Goal: Complete application form: Complete application form

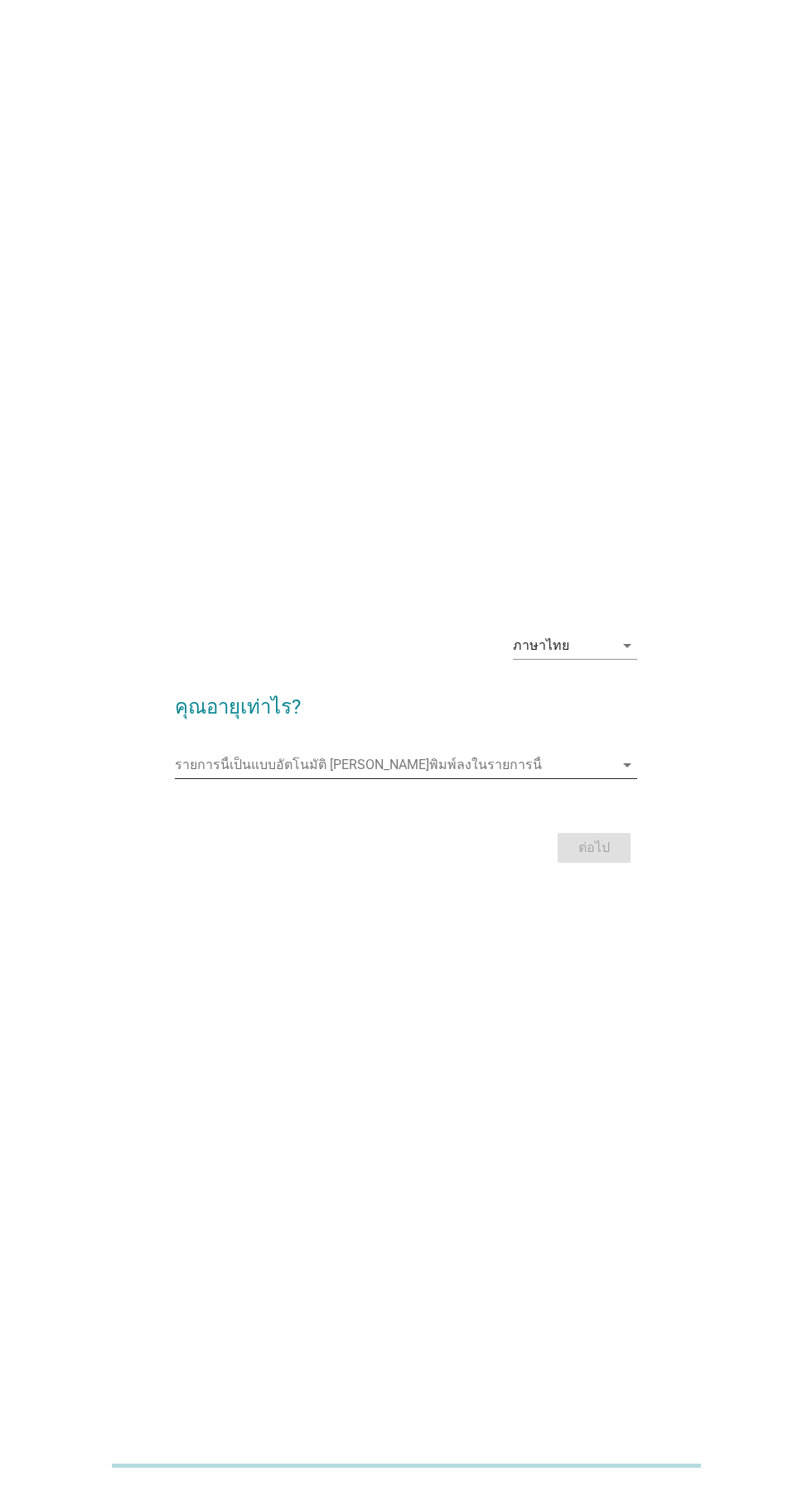
click at [575, 778] on input "รายการนี้เป็นแบบอัตโนมัติ คุณสามารถพิมพ์ลงในรายการนี้" at bounding box center [394, 765] width 438 height 26
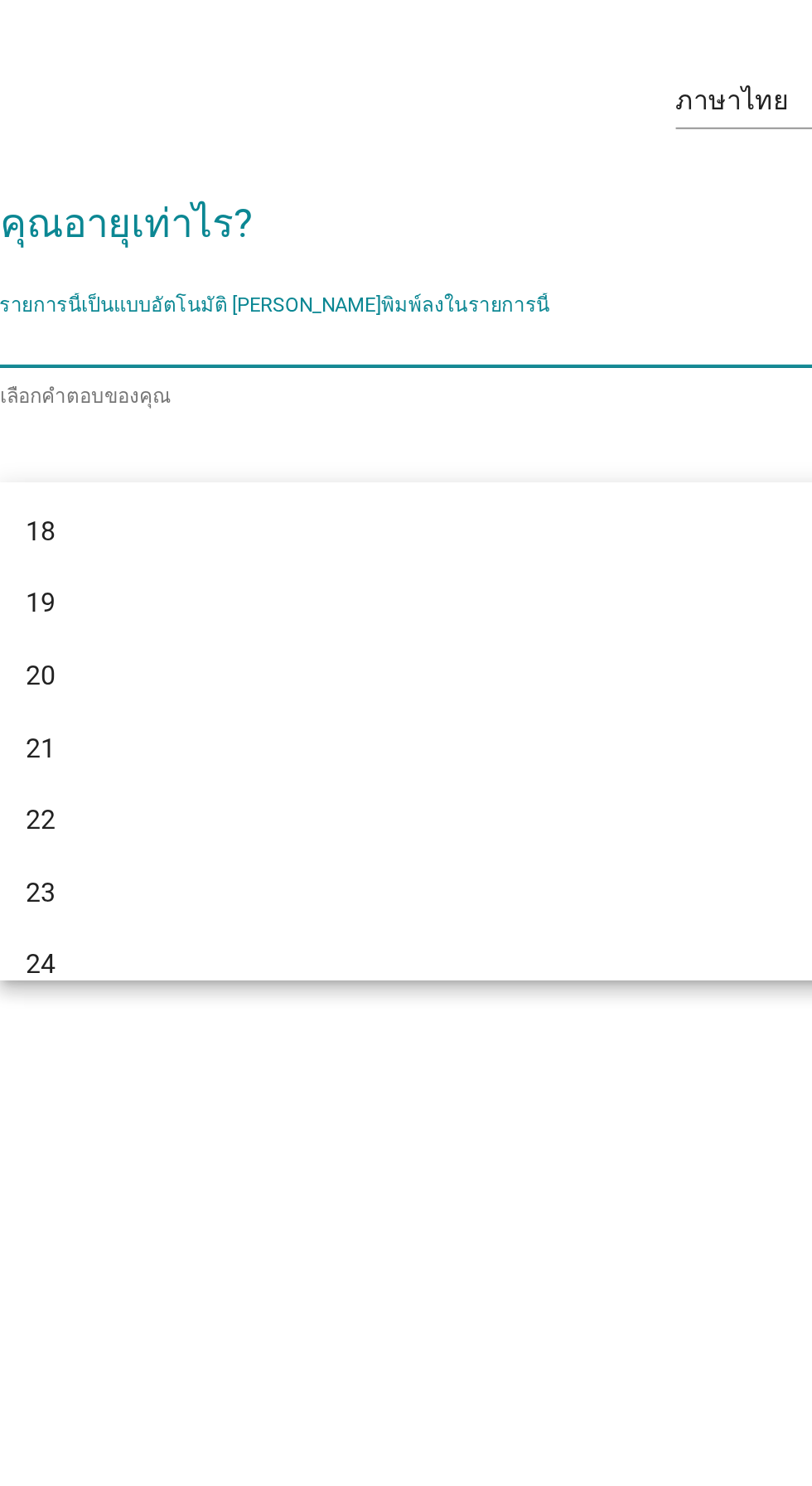
click at [506, 775] on div "รายการนี้เป็นแบบอัตโนมัติ [PERSON_NAME]พิมพ์ลงในรายการนี้ arrow_drop_down" at bounding box center [406, 761] width 462 height 26
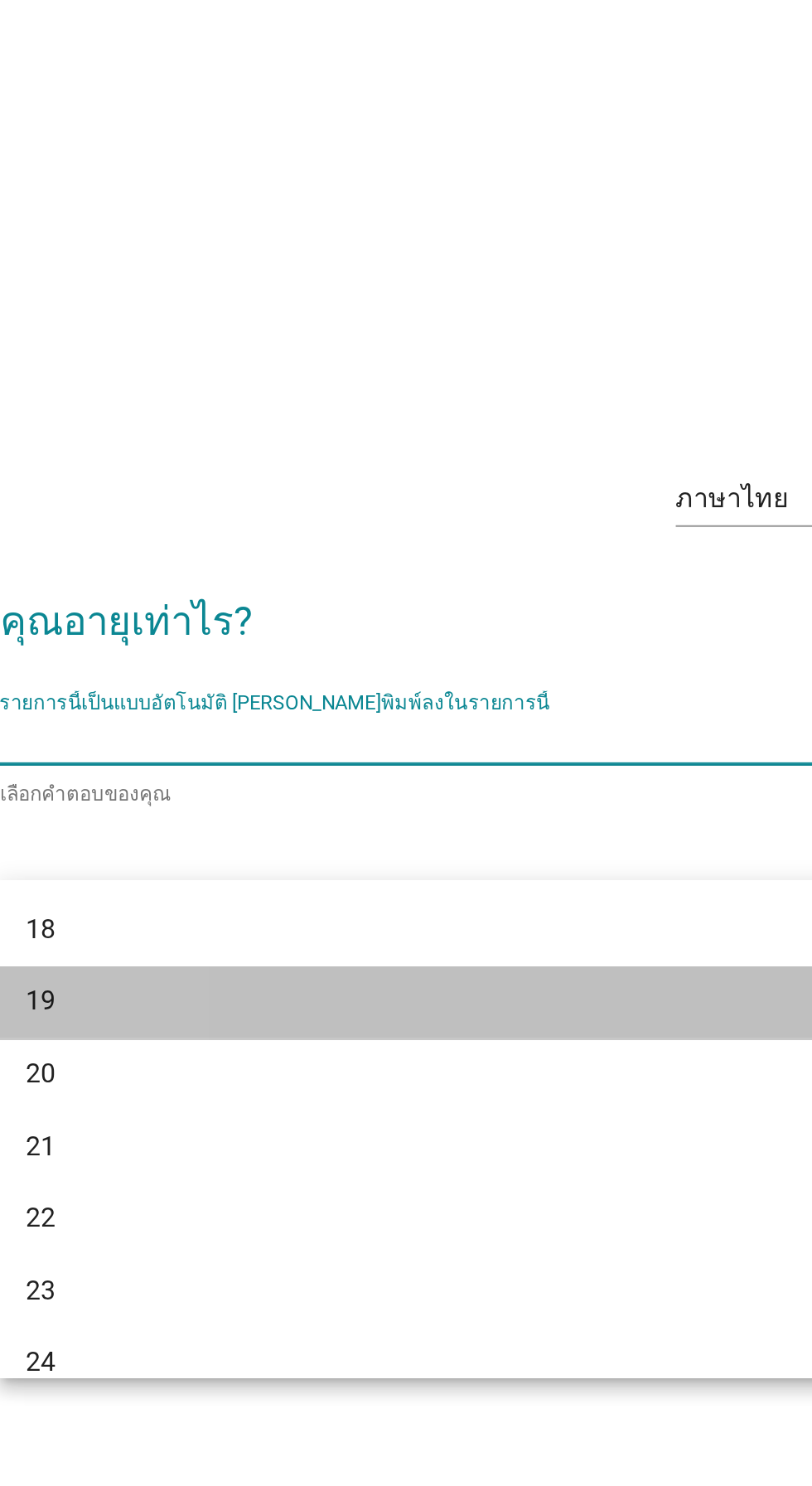
click at [409, 880] on div "19" at bounding box center [406, 894] width 462 height 36
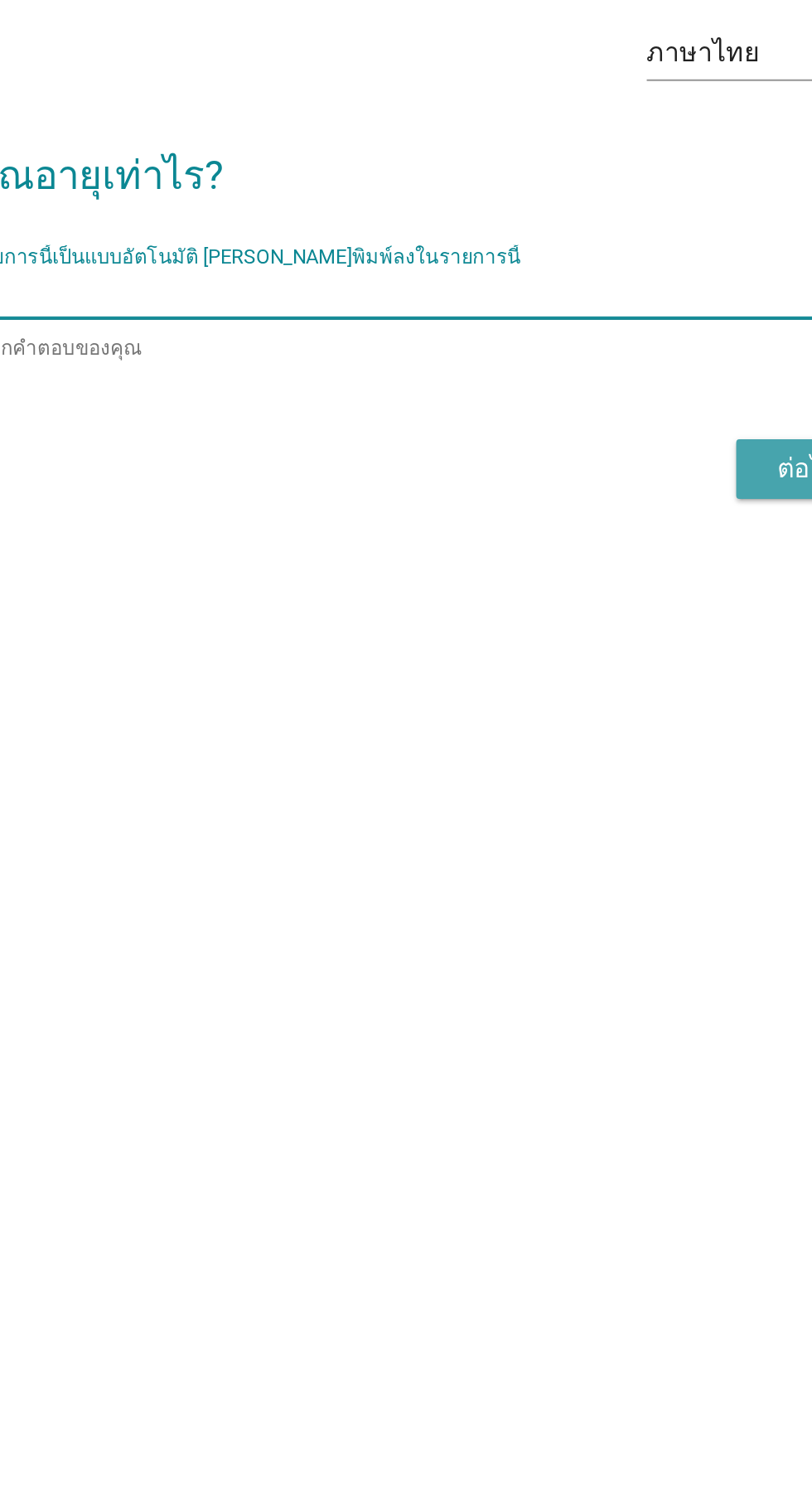
click at [573, 860] on div "ต่อไป" at bounding box center [594, 850] width 46 height 20
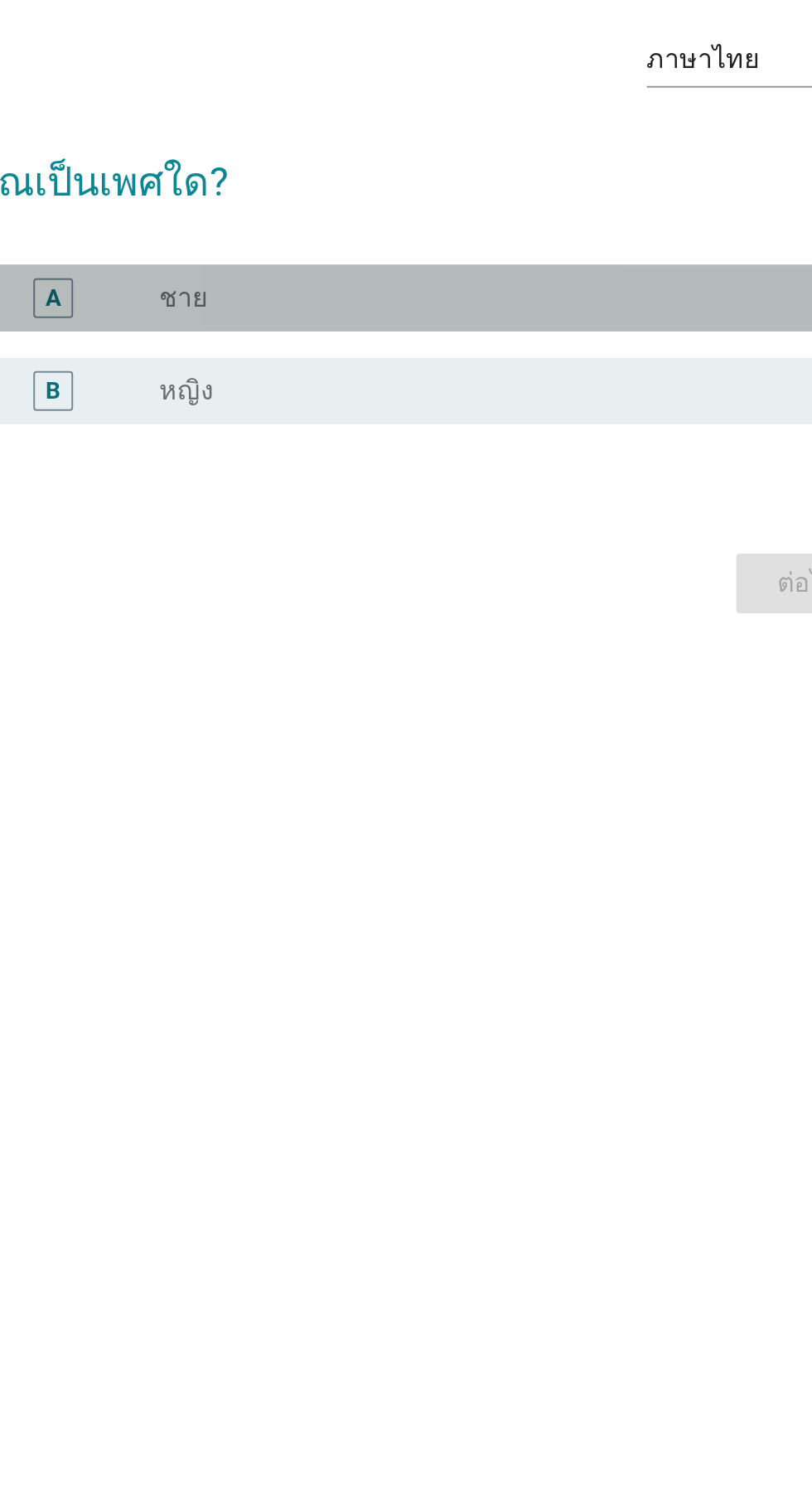
click at [541, 752] on div "A radio_button_unchecked ชาย" at bounding box center [410, 735] width 452 height 33
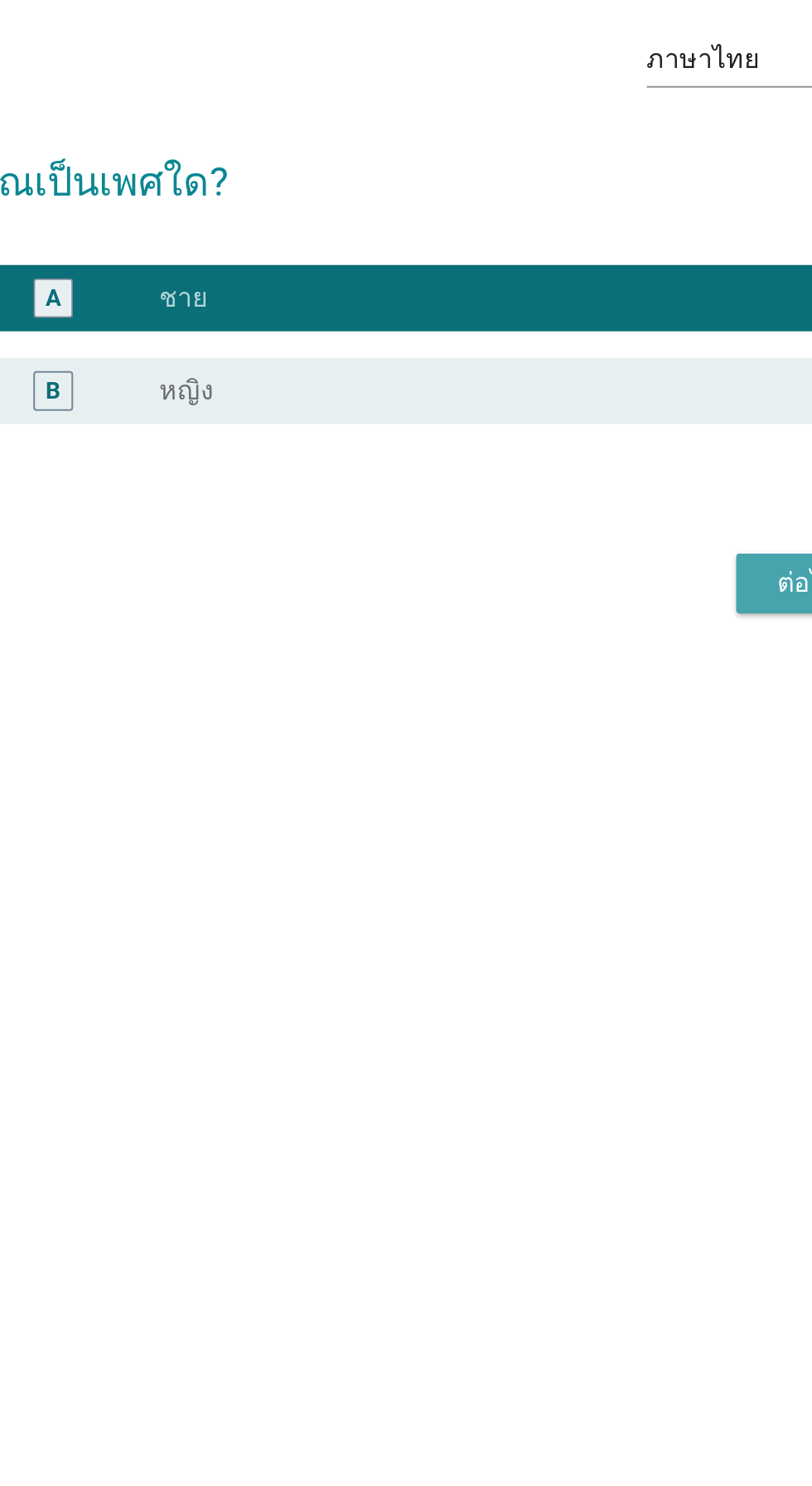
click at [562, 893] on button "ต่อไป" at bounding box center [594, 878] width 73 height 30
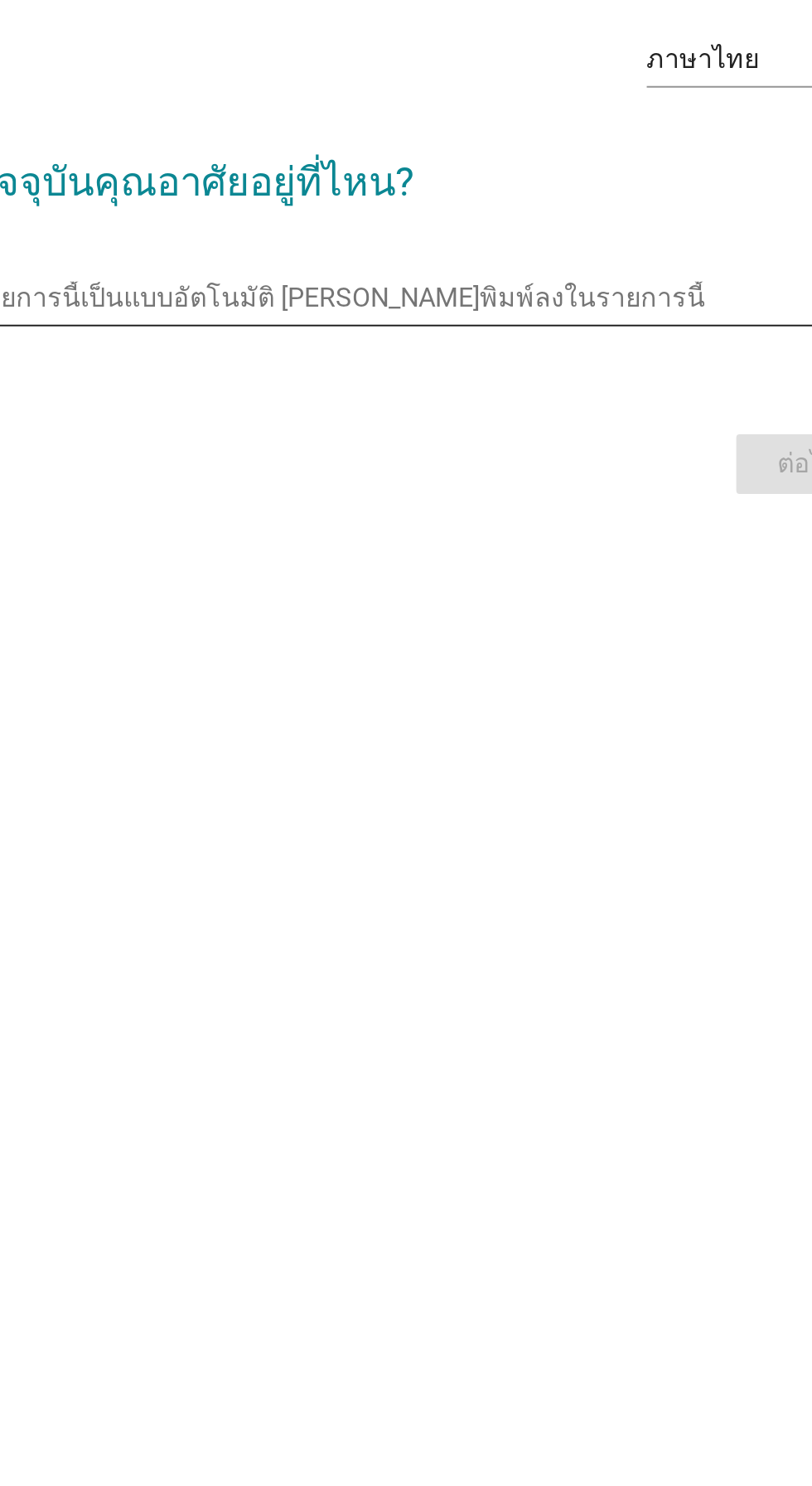
click at [546, 748] on div "รายการนี้เป็นแบบอัตโนมัติ [PERSON_NAME]พิมพ์ลงในรายการนี้ arrow_drop_down" at bounding box center [406, 735] width 462 height 26
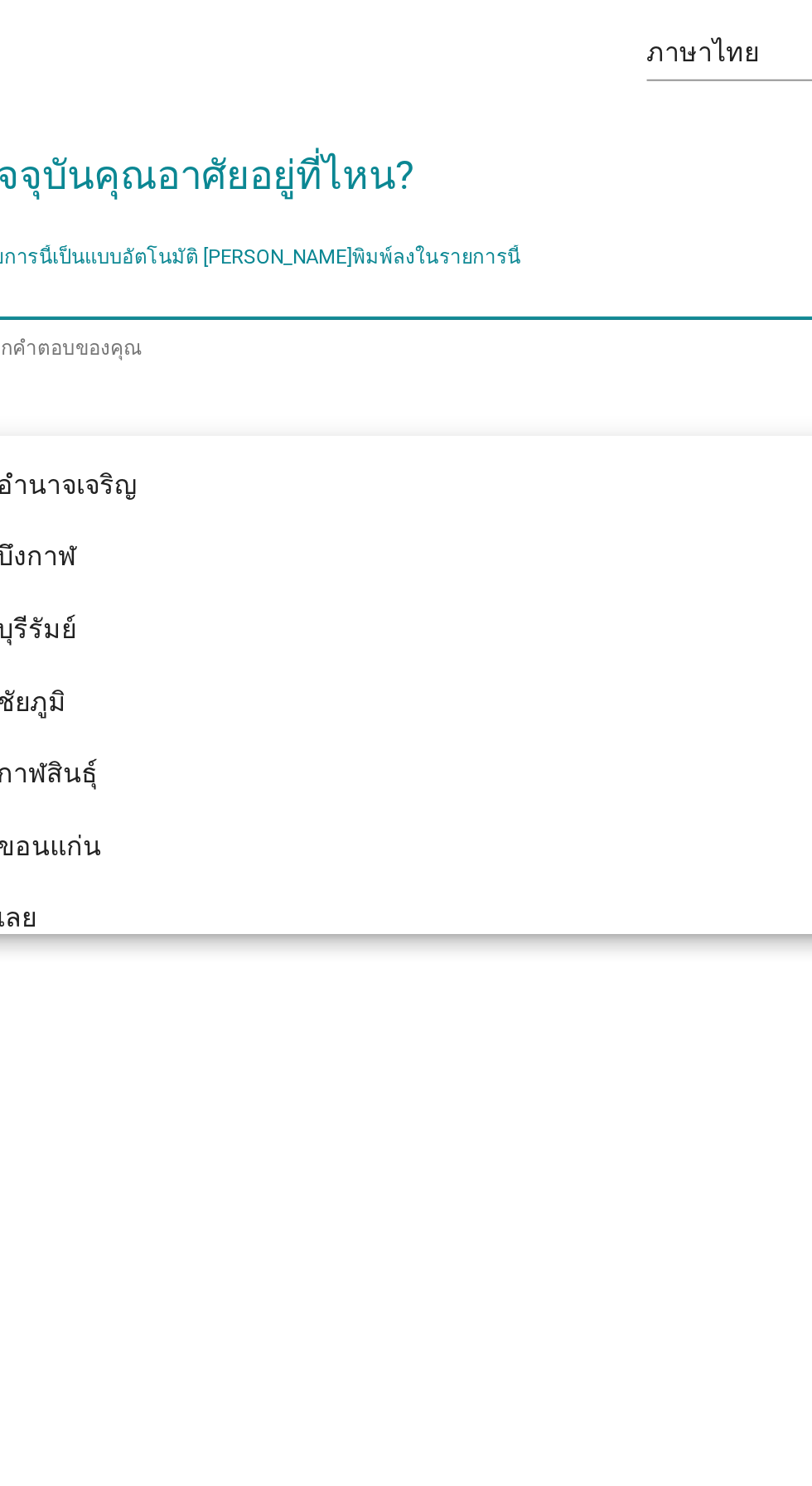
scroll to position [27, 0]
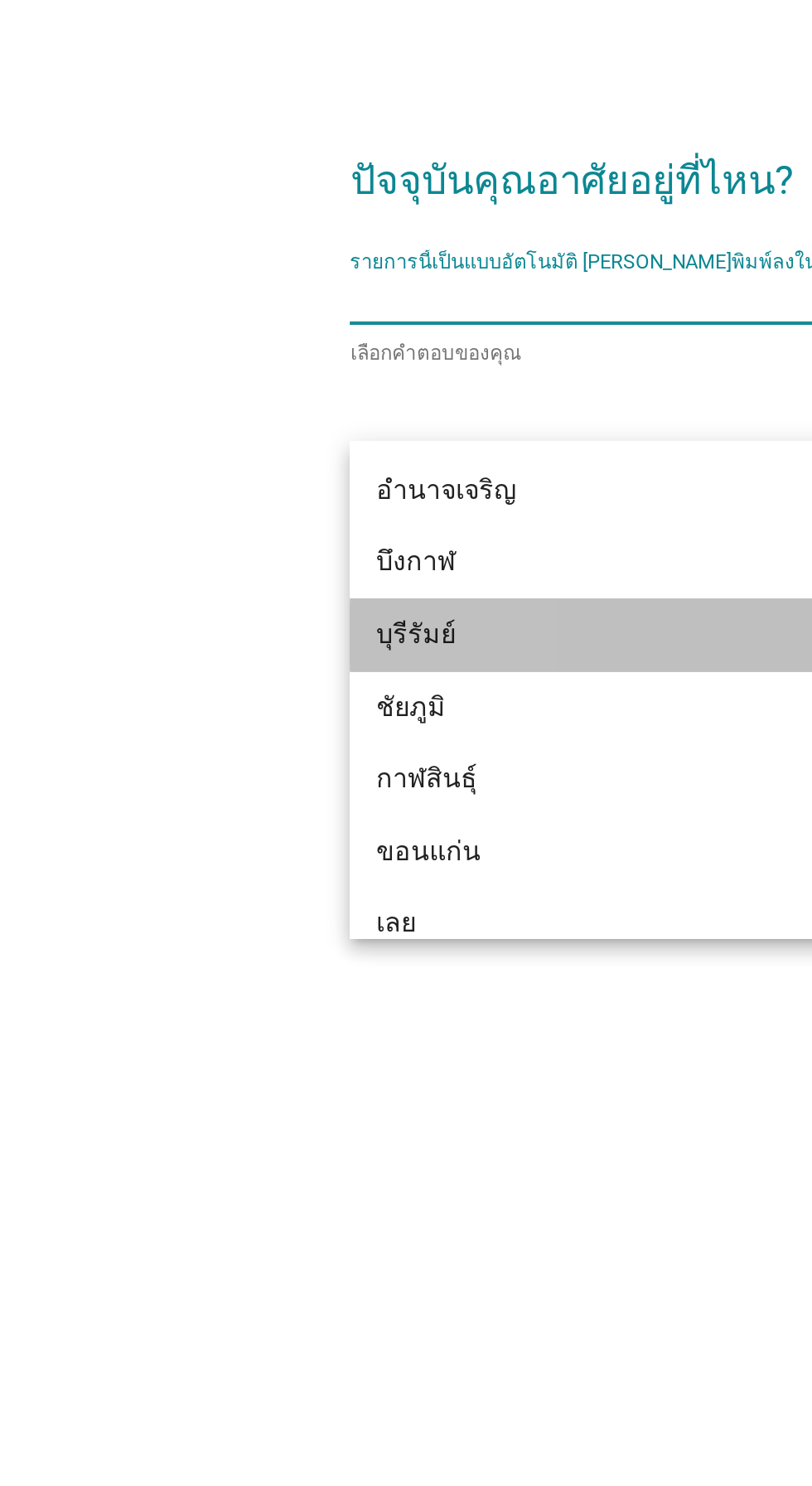
click at [318, 889] on div "บุรีรัมย์" at bounding box center [406, 903] width 462 height 36
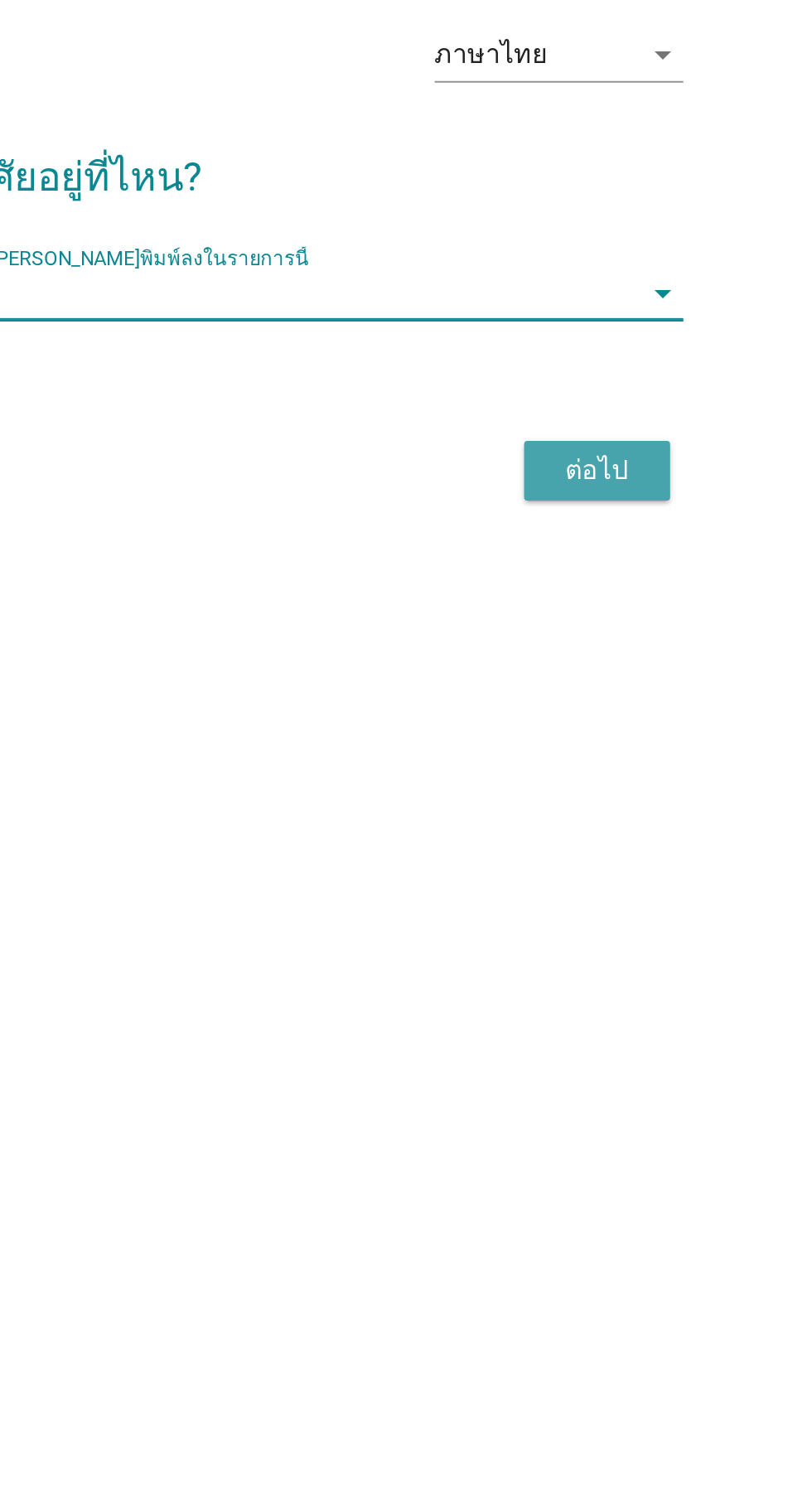
click at [614, 833] on div "ต่อไป" at bounding box center [594, 823] width 46 height 20
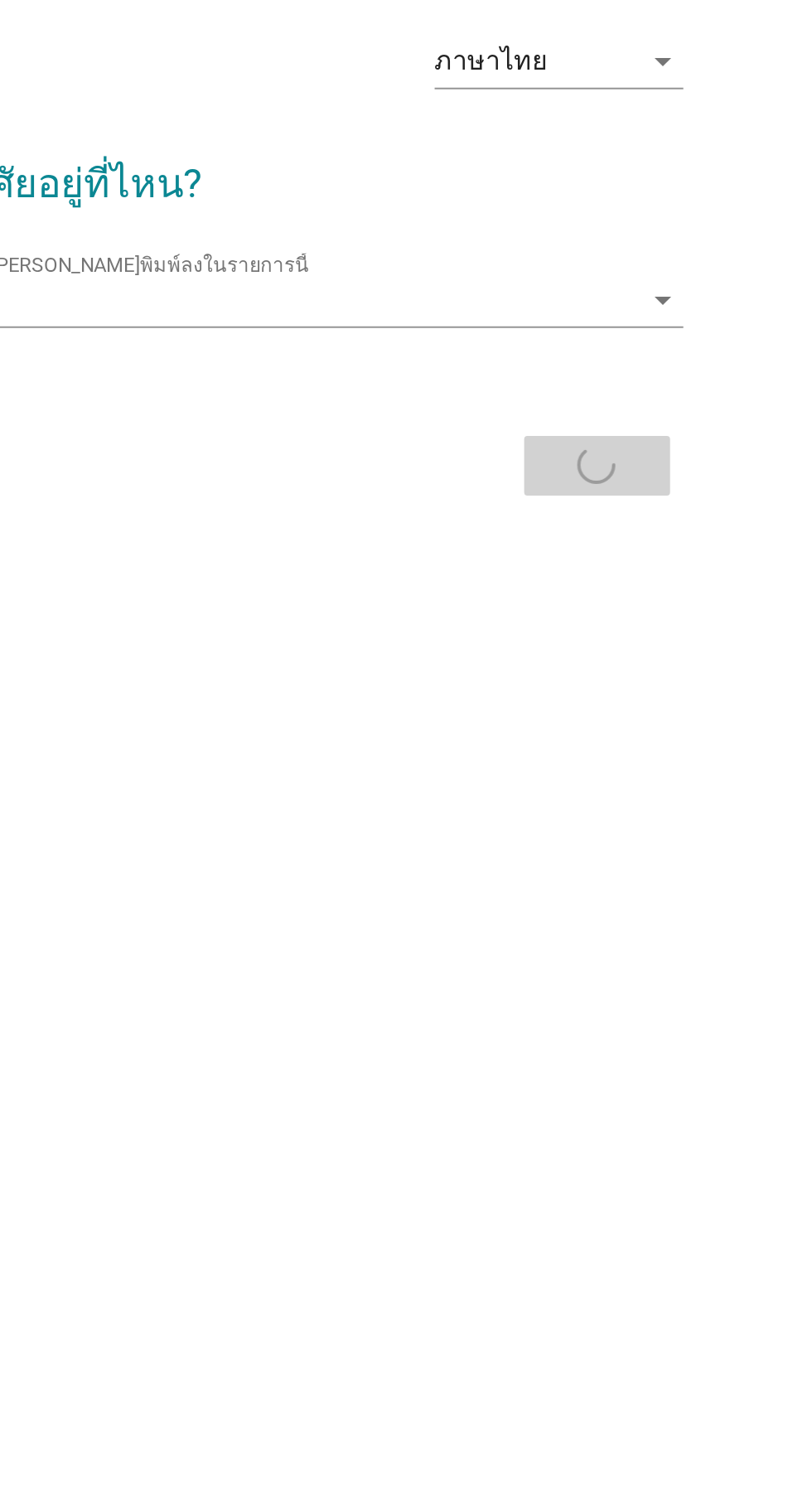
scroll to position [30, 0]
